Goal: Information Seeking & Learning: Learn about a topic

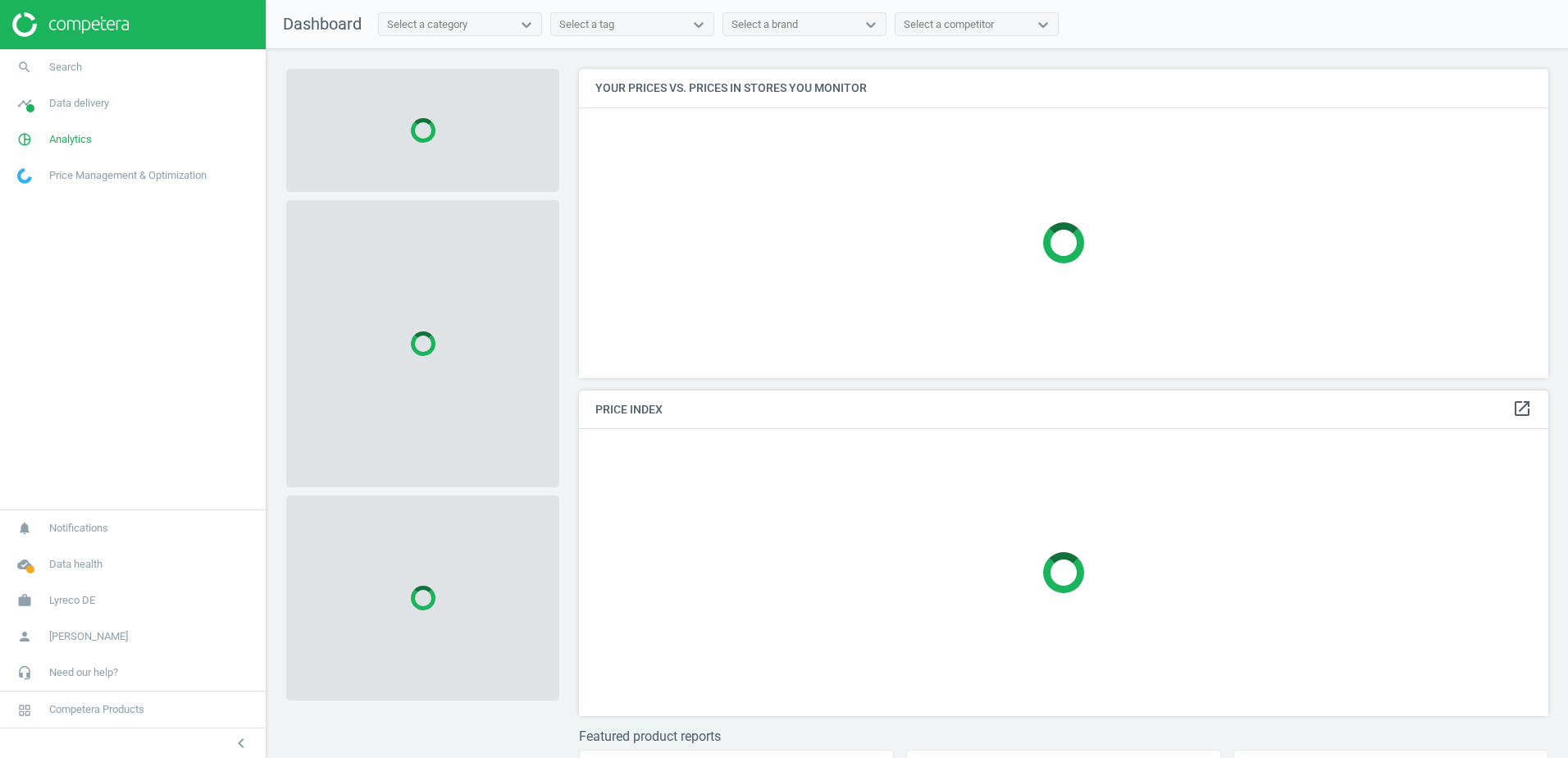
scroll to position [334, 983]
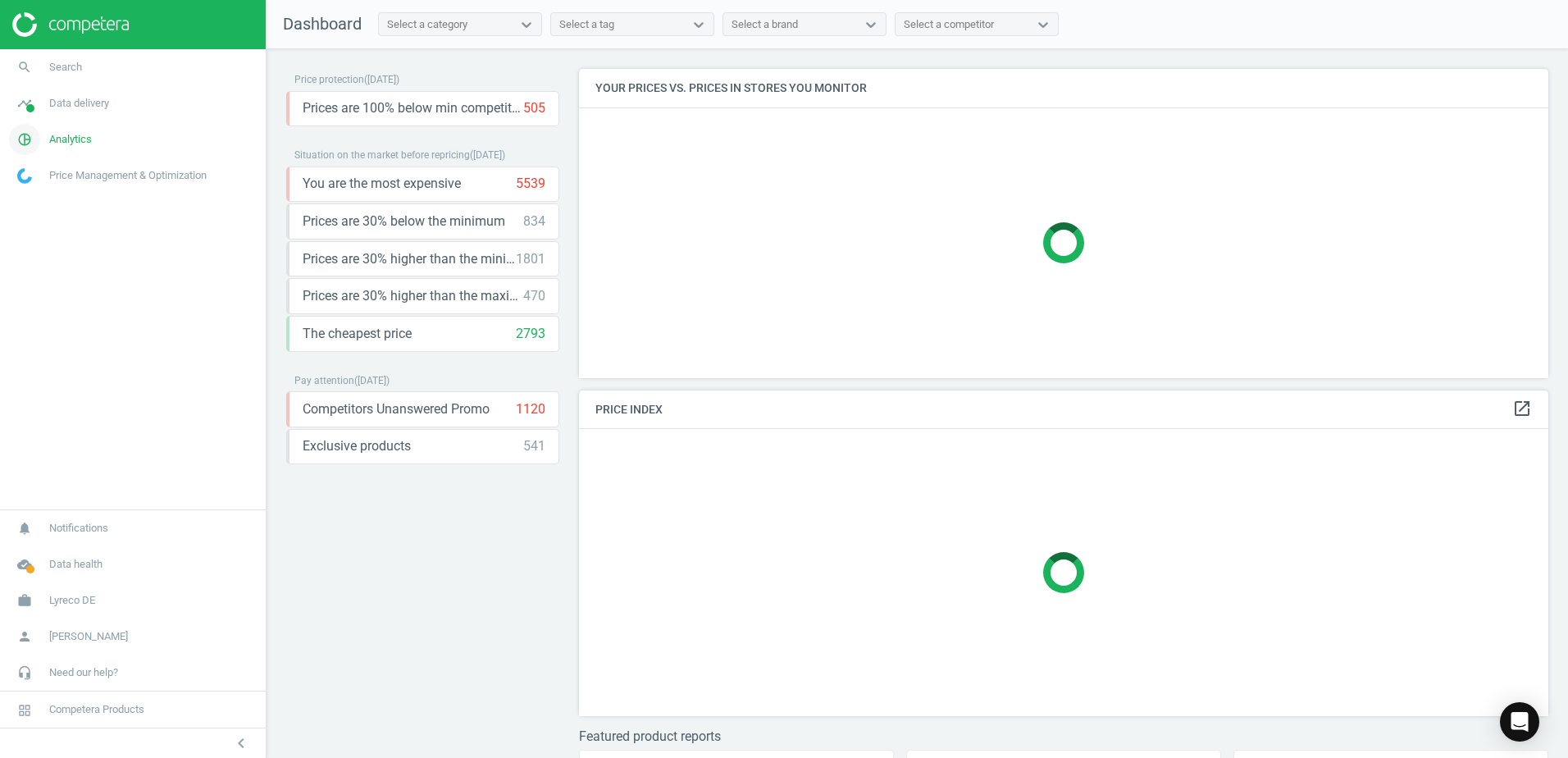
click at [163, 136] on link "pie_chart_outlined Analytics" at bounding box center [133, 139] width 265 height 36
click at [50, 202] on span "Products" at bounding box center [38, 199] width 39 height 13
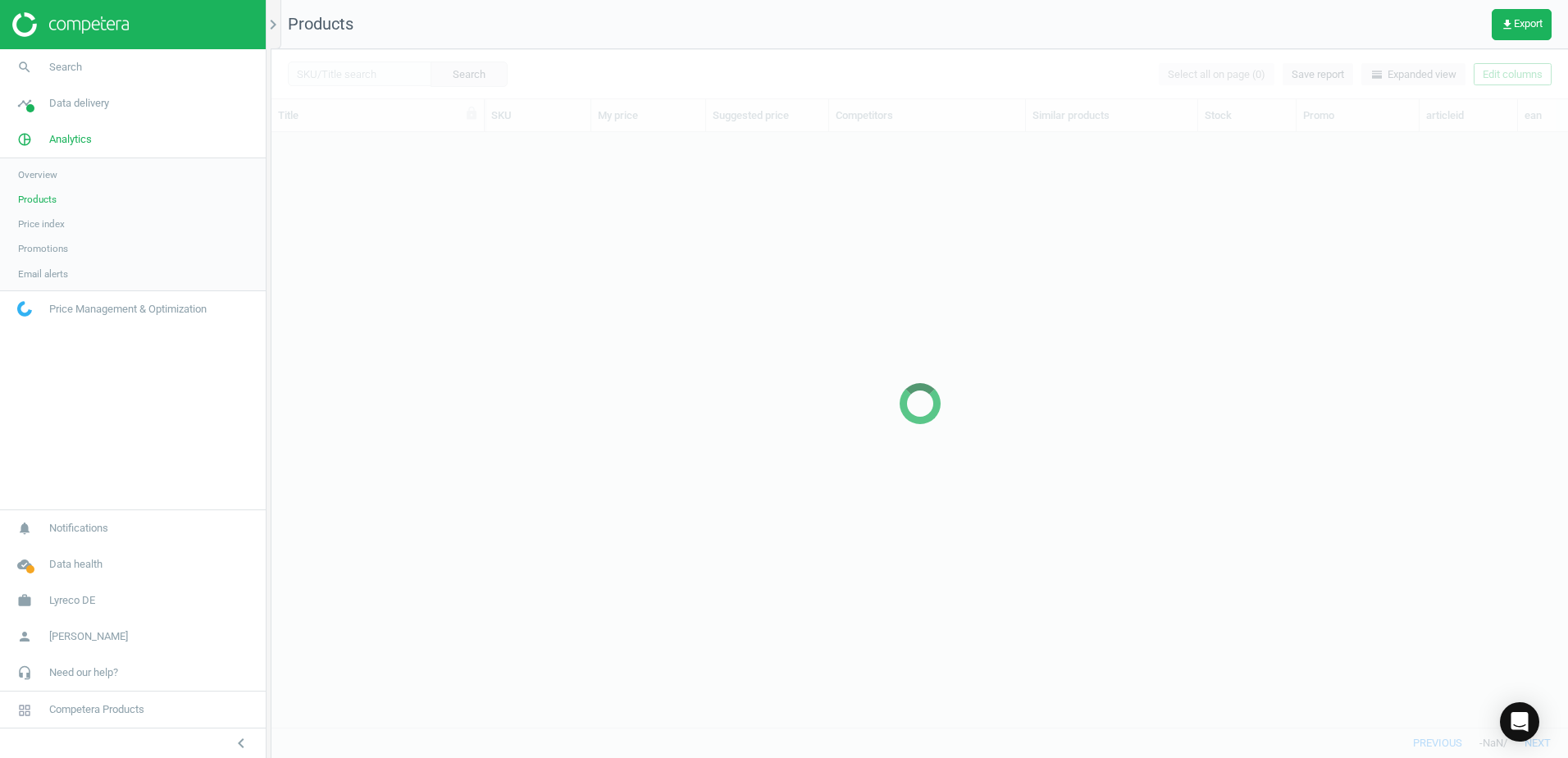
scroll to position [571, 1284]
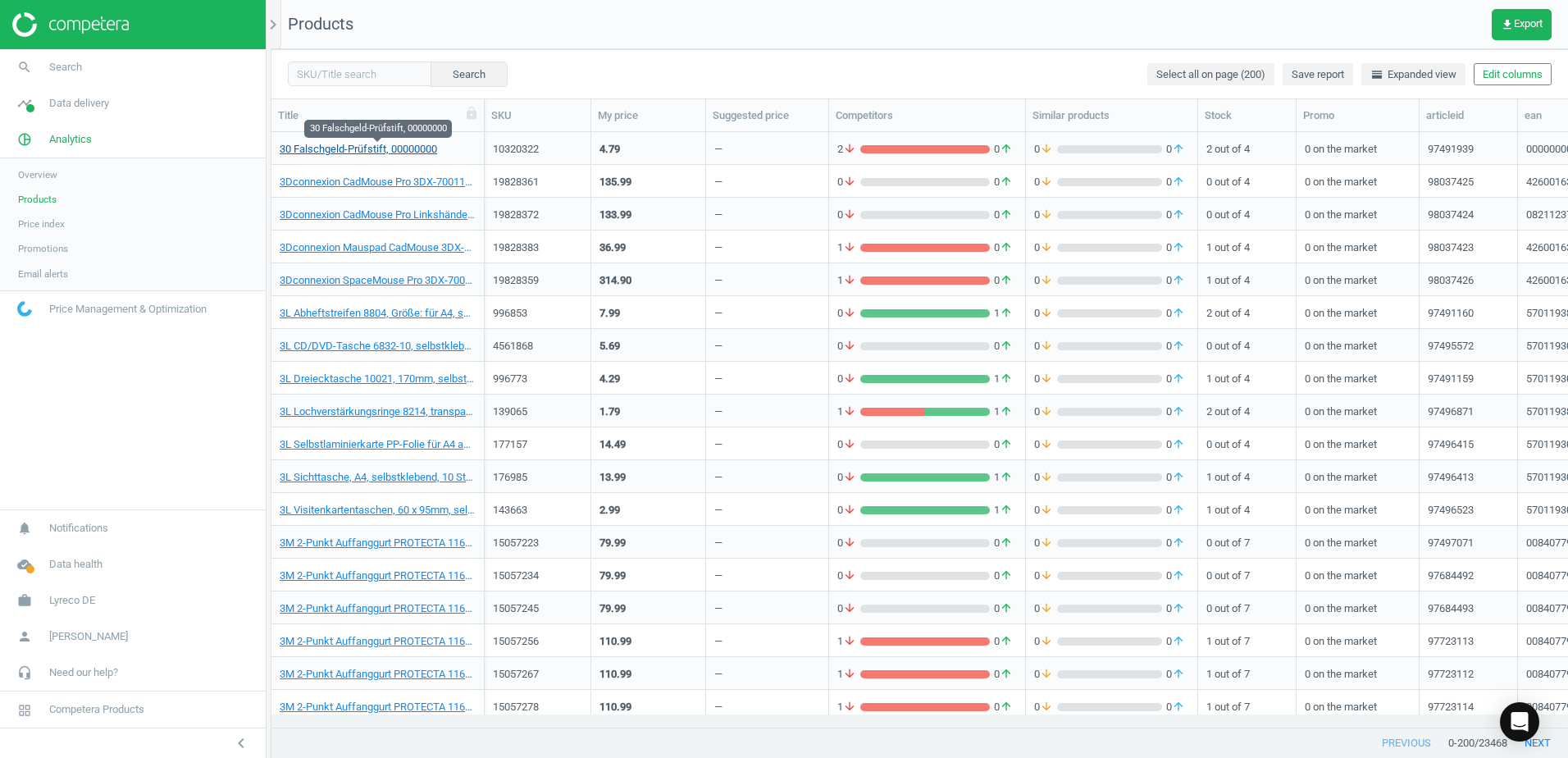
click at [410, 153] on link "30 Falschgeld-Prüfstift, 00000000" at bounding box center [358, 149] width 157 height 15
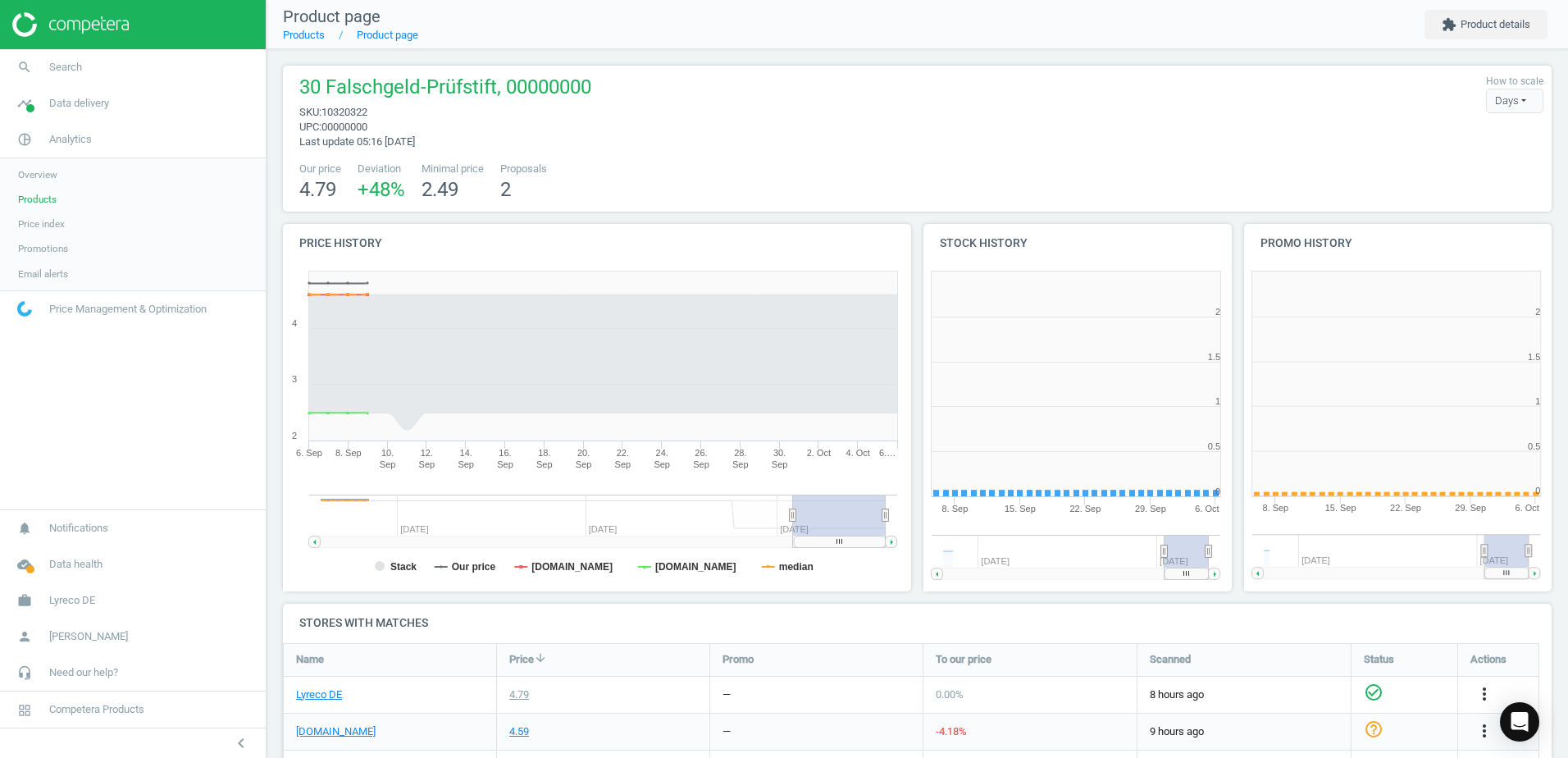
scroll to position [353, 330]
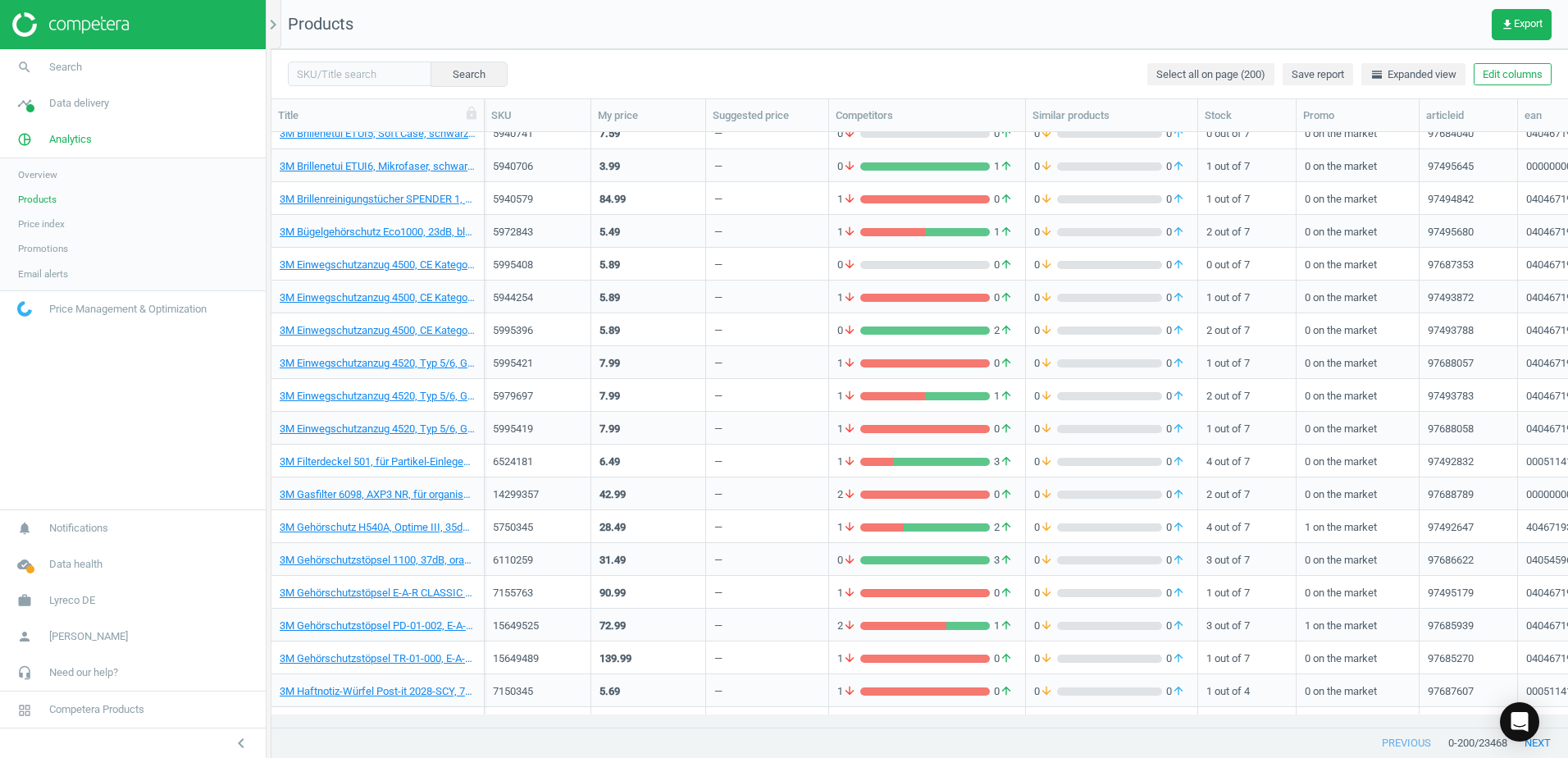
scroll to position [2132, 0]
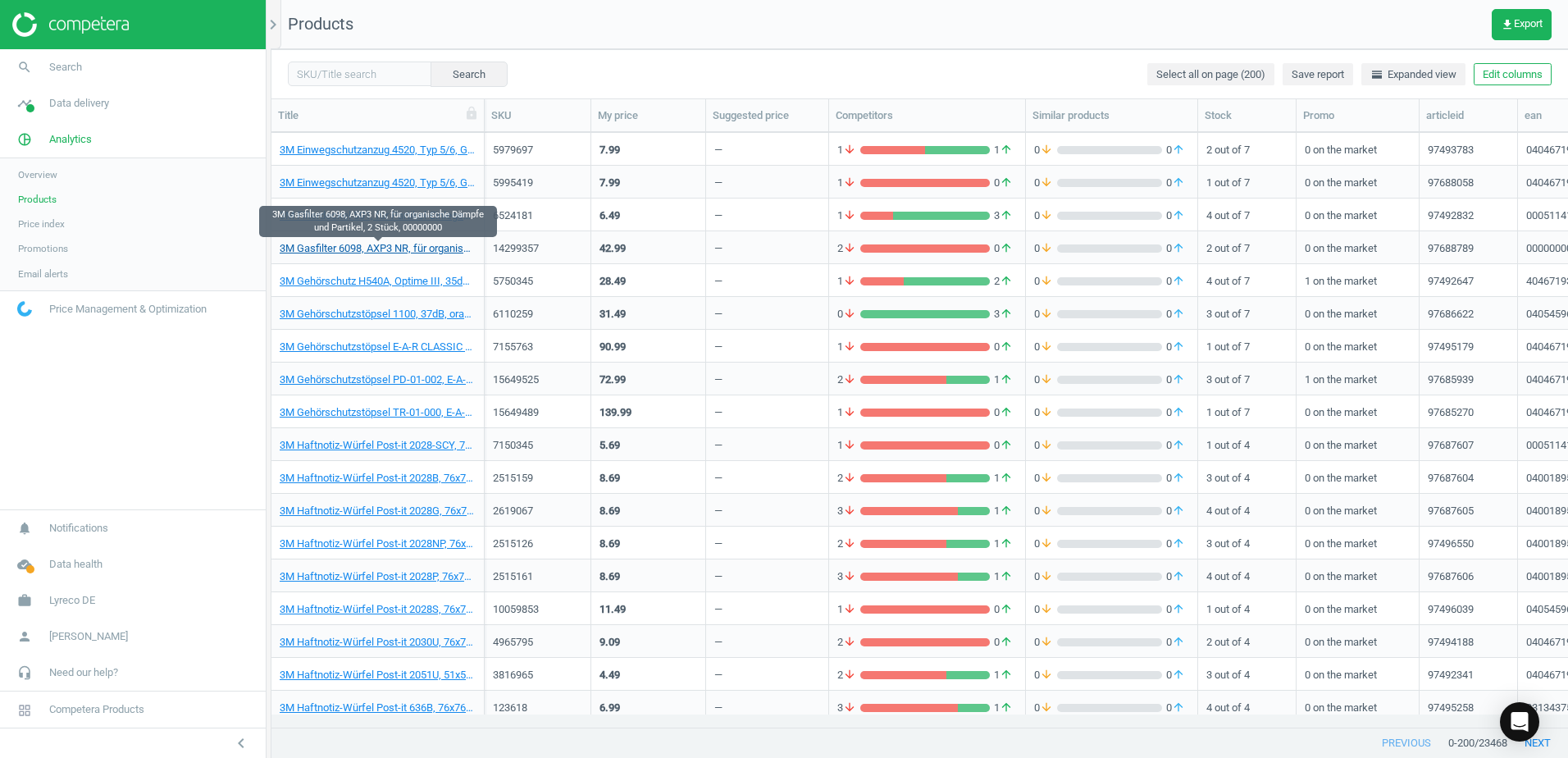
click at [388, 251] on link "3M Gasfilter 6098, AXP3 NR, für organische Dämpfe und Partikel, 2 Stück, 000000…" at bounding box center [377, 248] width 196 height 15
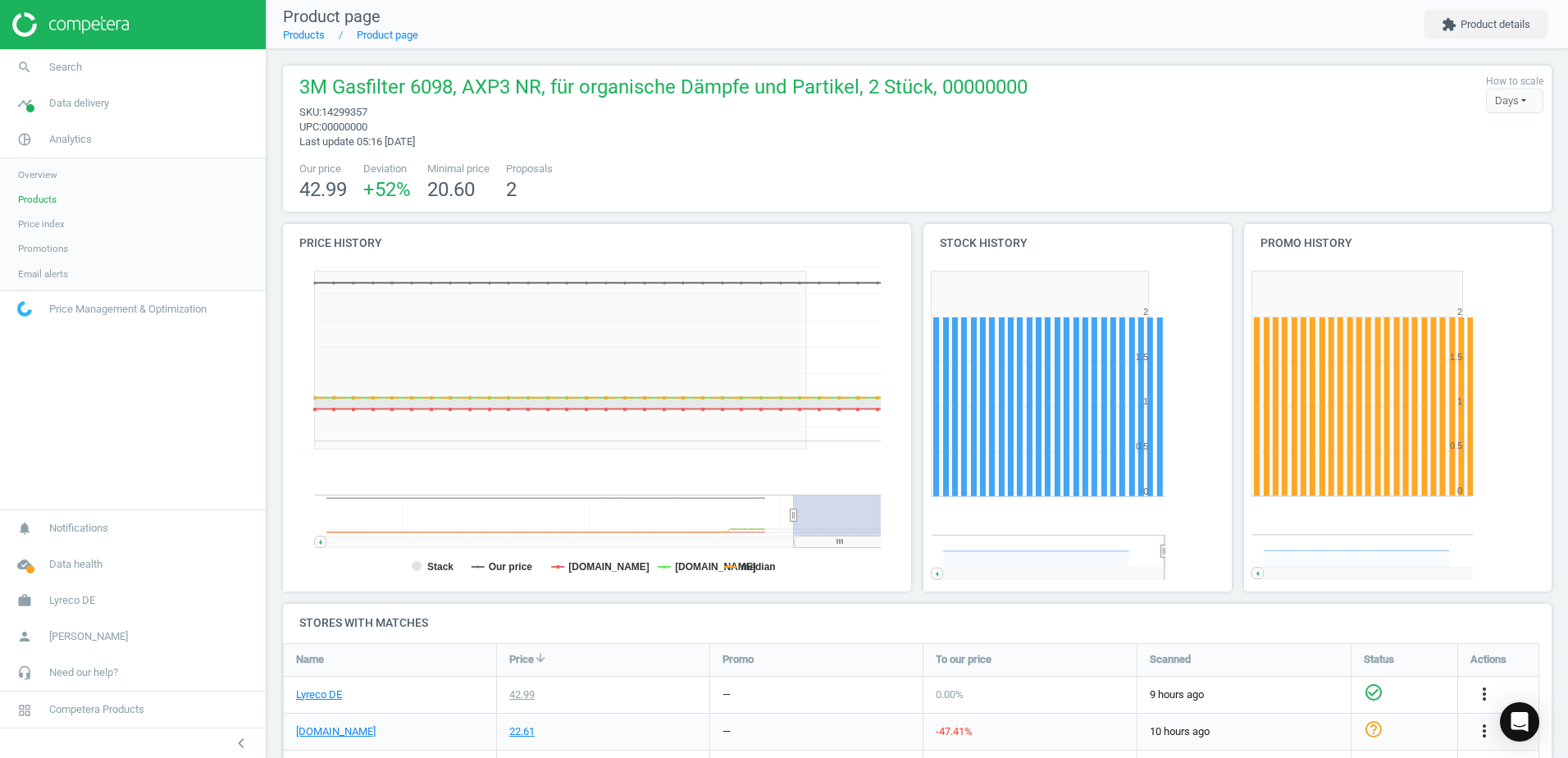
scroll to position [243, 1282]
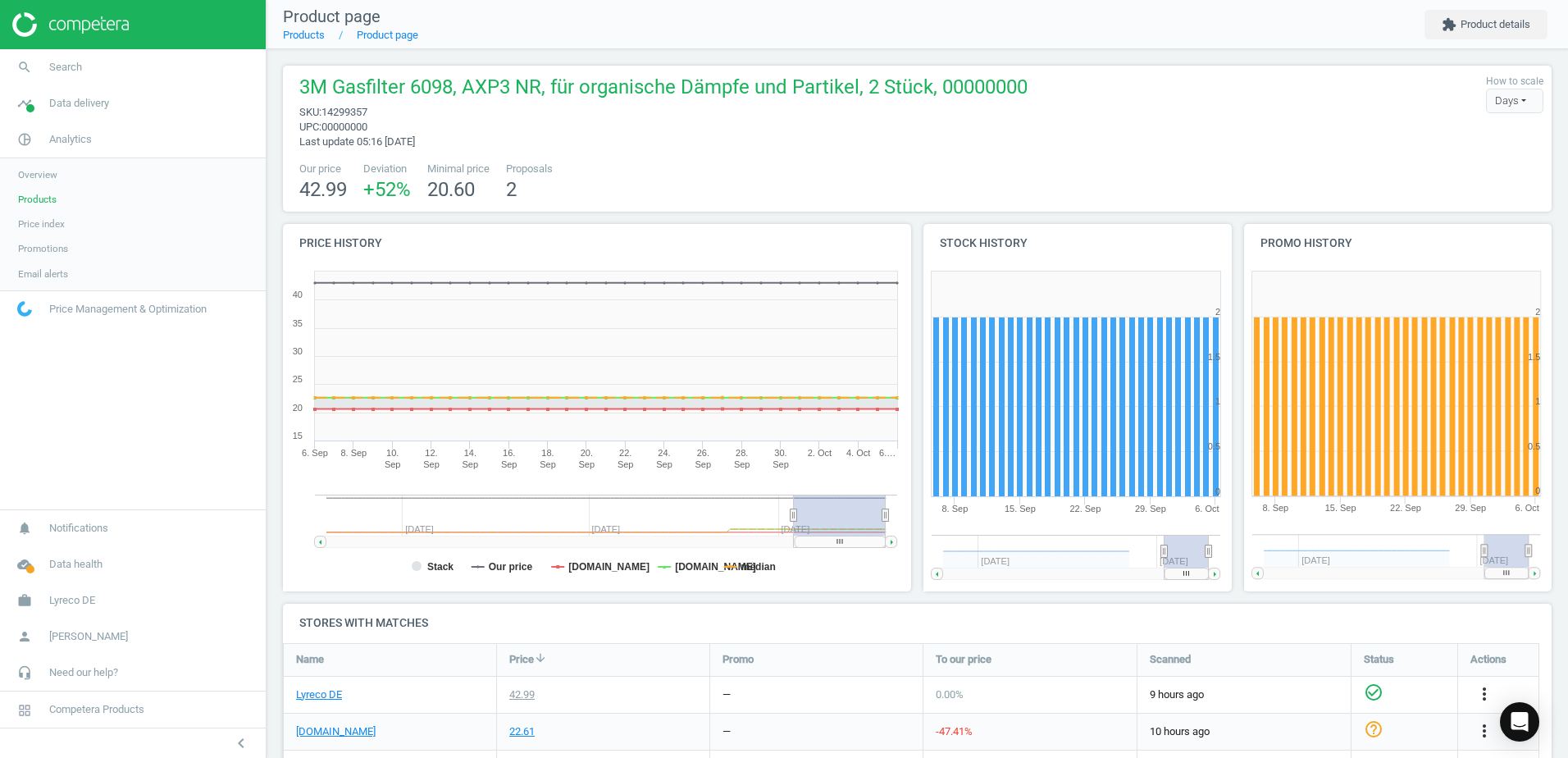
click at [221, 424] on nav "search Search timeline Data delivery Overview Matches dashboard Matches Rematch…" at bounding box center [133, 280] width 265 height 461
